Goal: Task Accomplishment & Management: Complete application form

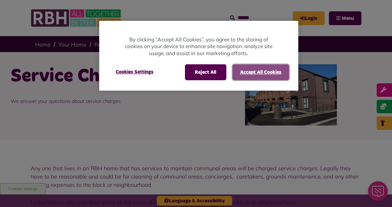
click at [276, 75] on button "Accept All Cookies" at bounding box center [260, 72] width 57 height 16
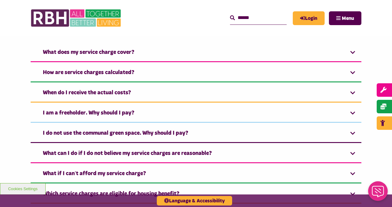
scroll to position [312, 0]
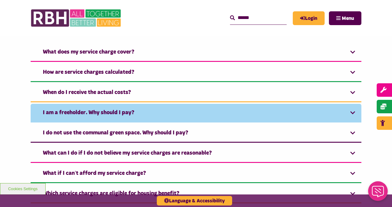
click at [354, 112] on link "I am a freeholder. Why should I pay?" at bounding box center [196, 113] width 330 height 19
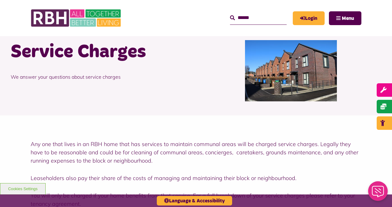
scroll to position [0, 0]
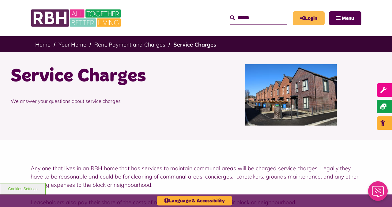
click at [316, 17] on link "Login" at bounding box center [309, 18] width 32 height 14
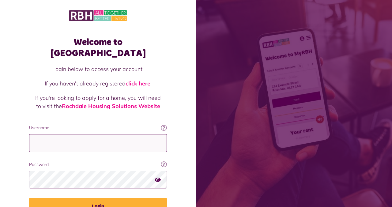
click at [61, 136] on input "Username" at bounding box center [98, 143] width 138 height 18
type input "**********"
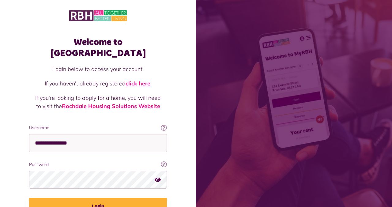
click at [139, 80] on link "click here" at bounding box center [137, 83] width 25 height 7
